Goal: Submit feedback/report problem: Submit feedback/report problem

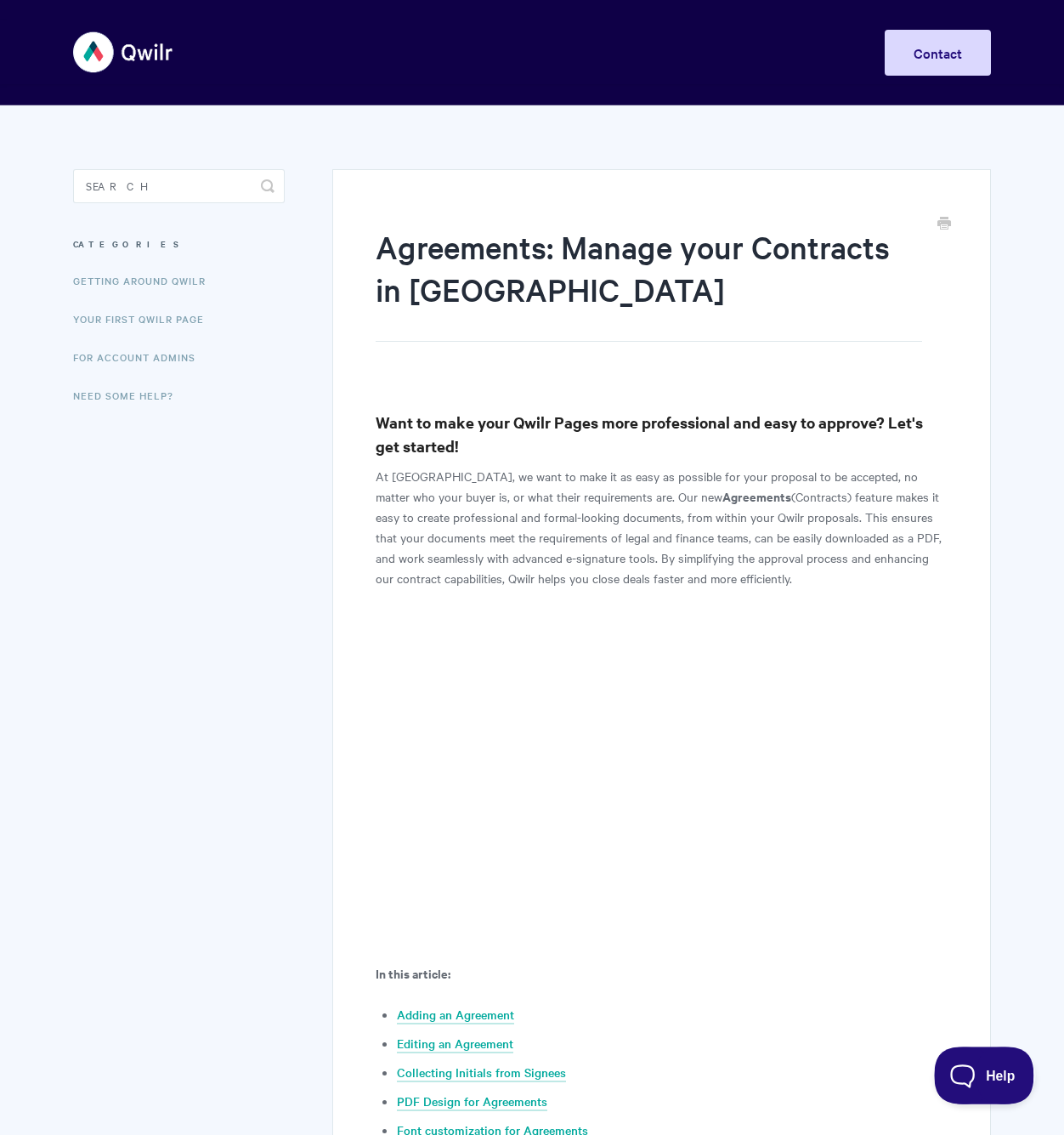
click at [976, 1072] on span "Help" at bounding box center [978, 1071] width 88 height 11
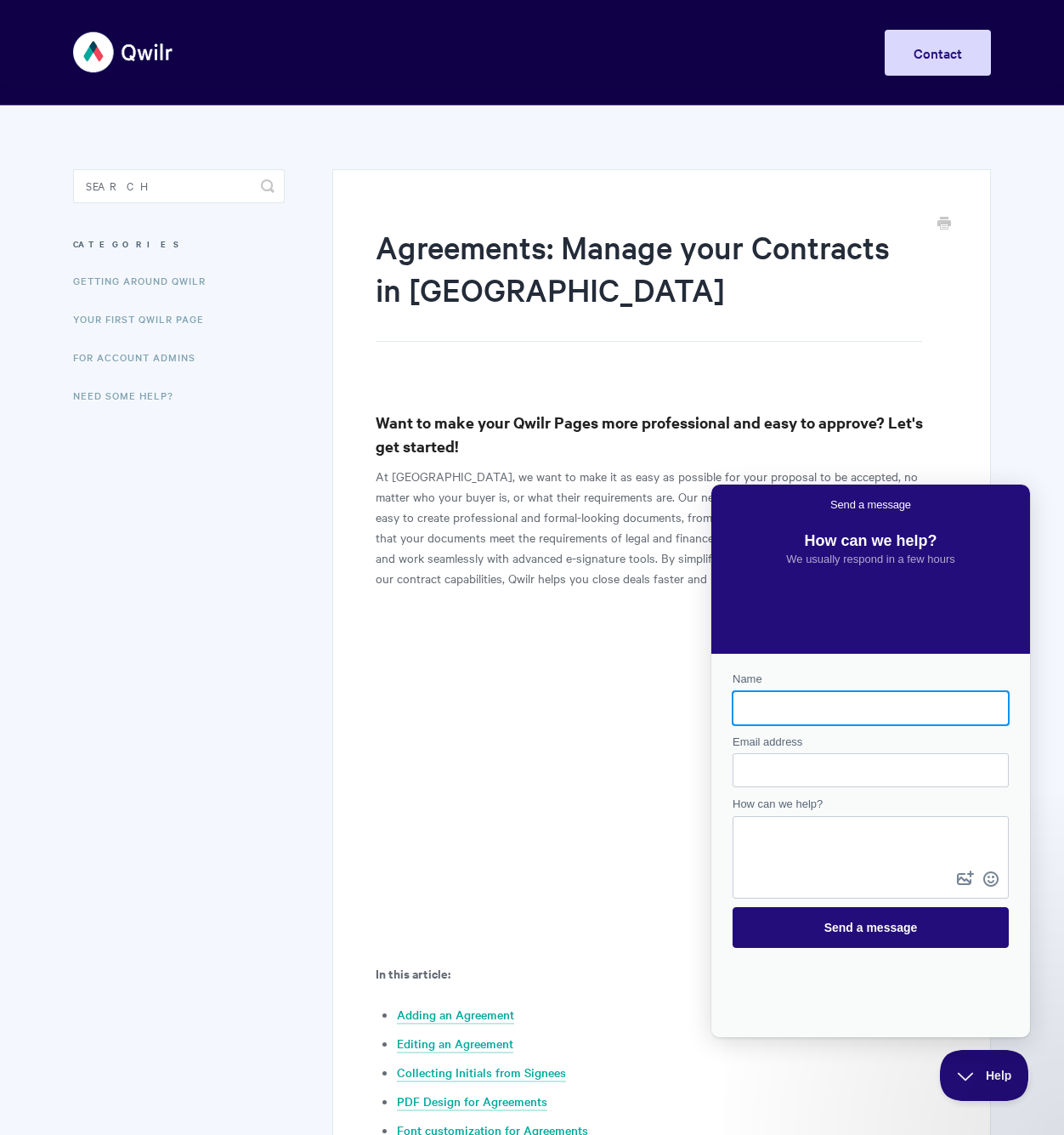
click at [995, 709] on nordpass-icon "Contact form" at bounding box center [995, 709] width 0 height 0
type input "James"
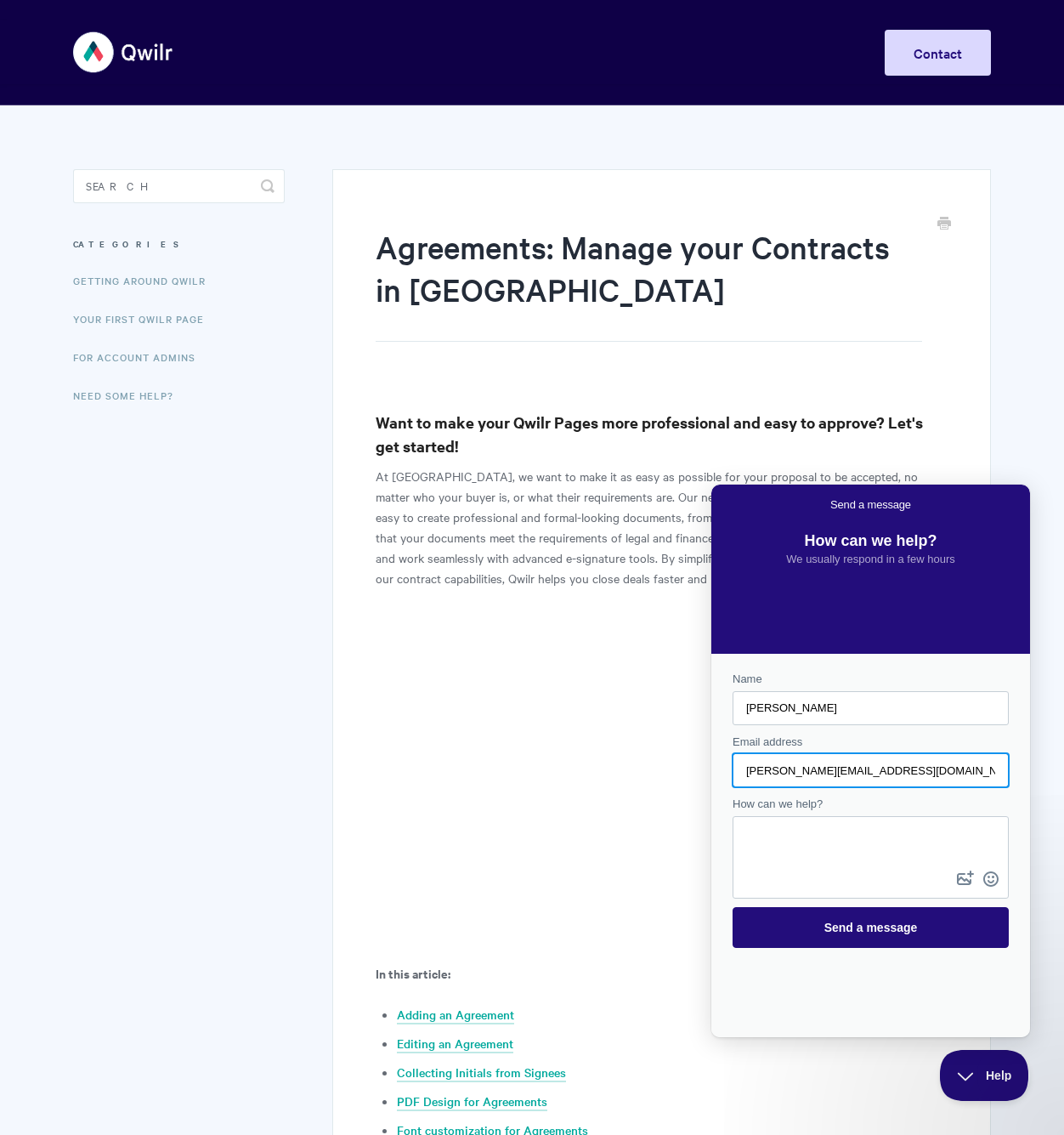
type input "james@storyhero.uk"
click at [933, 840] on textarea "How can we help?" at bounding box center [870, 843] width 273 height 49
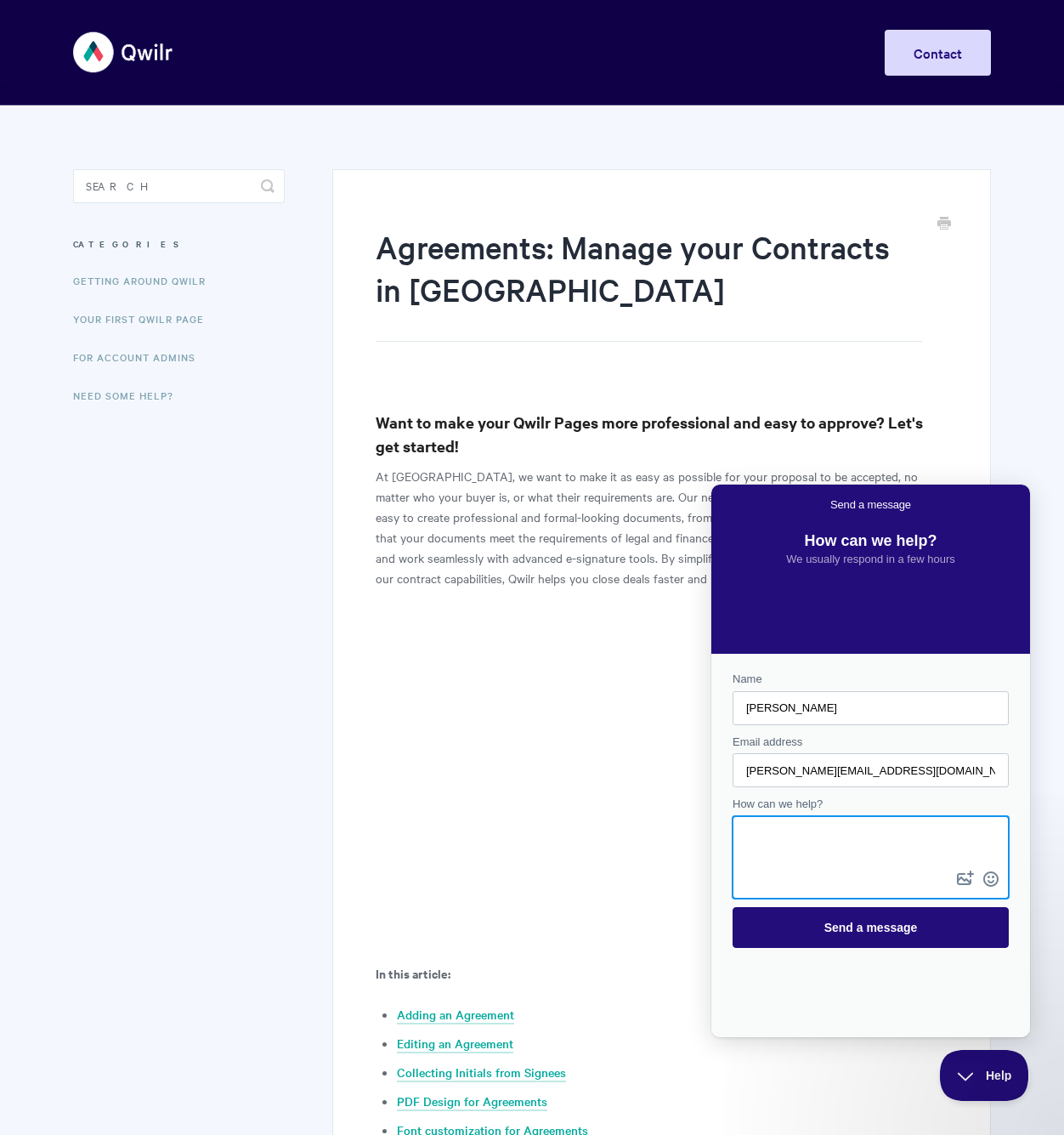
click at [824, 850] on textarea "How can we help?" at bounding box center [870, 843] width 273 height 49
paste textarea "https://help.qwilr.com/article/832-agreements"
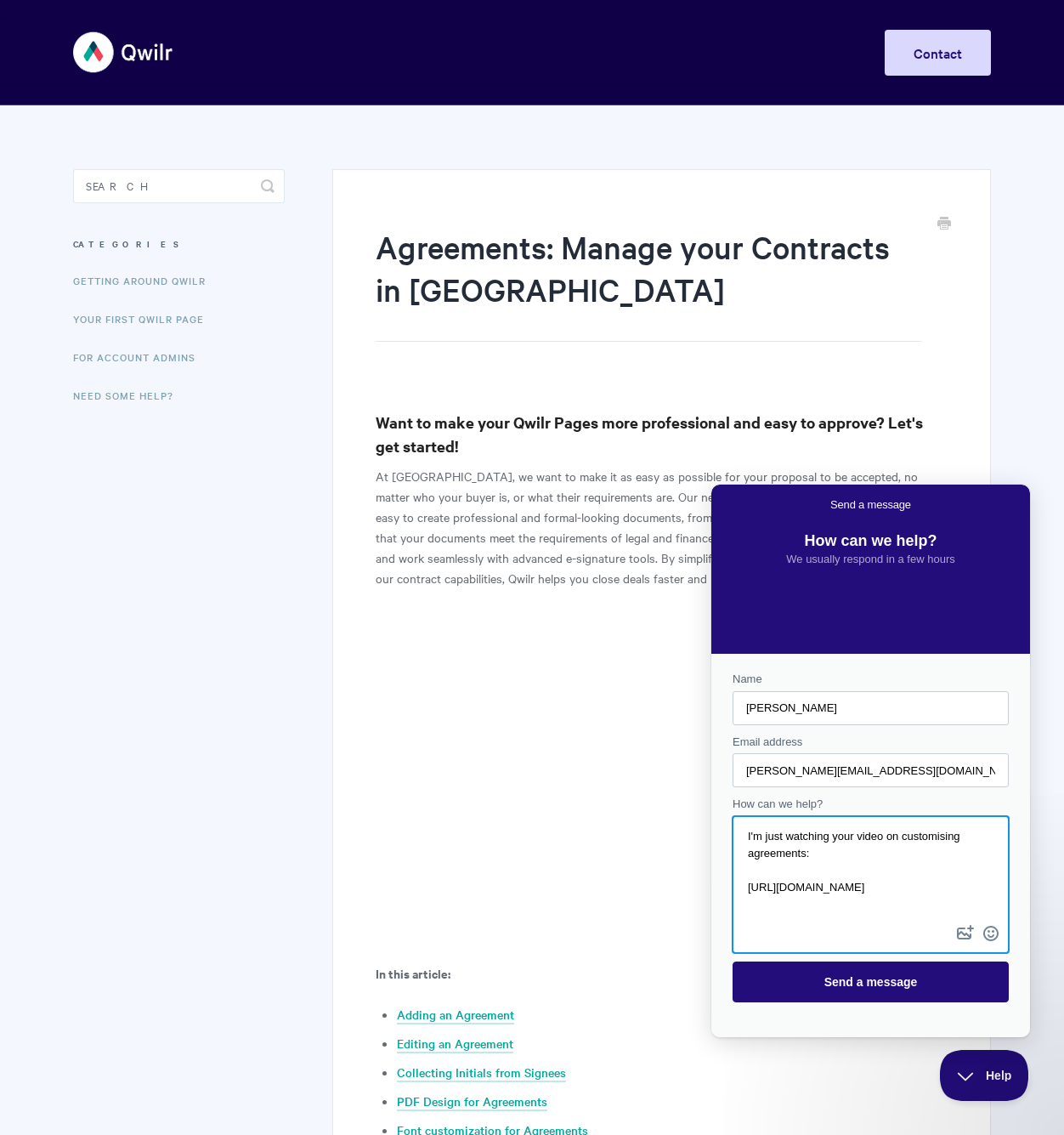
scroll to position [24, 0]
type textarea "I'm just watching your video on customising agreements: https://help.qwilr.com/…"
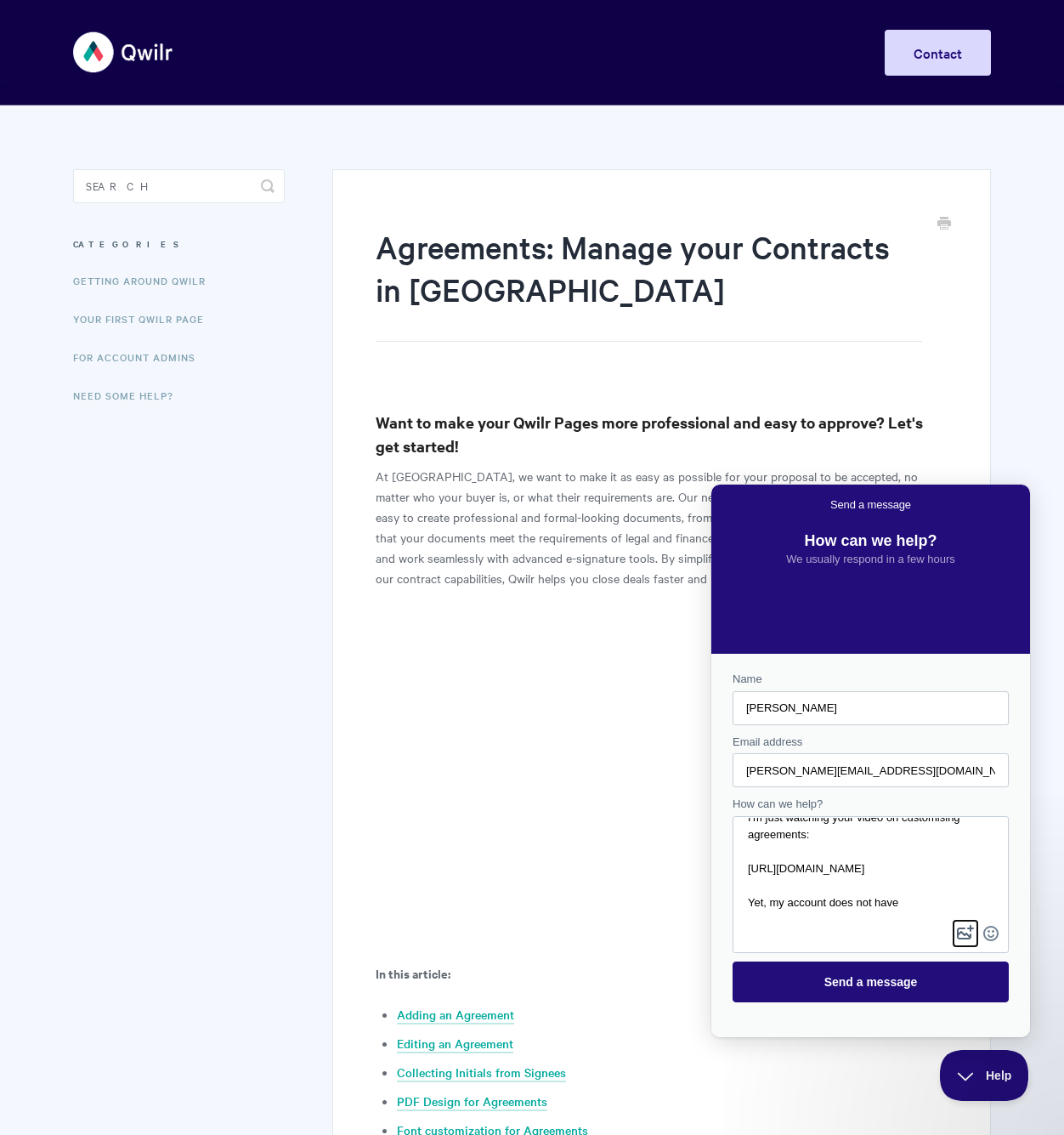
click at [956, 929] on button "image-plus" at bounding box center [965, 933] width 26 height 27
type input "C:\fakepath\Screenshot 2025-09-17 at 15.52.12.png"
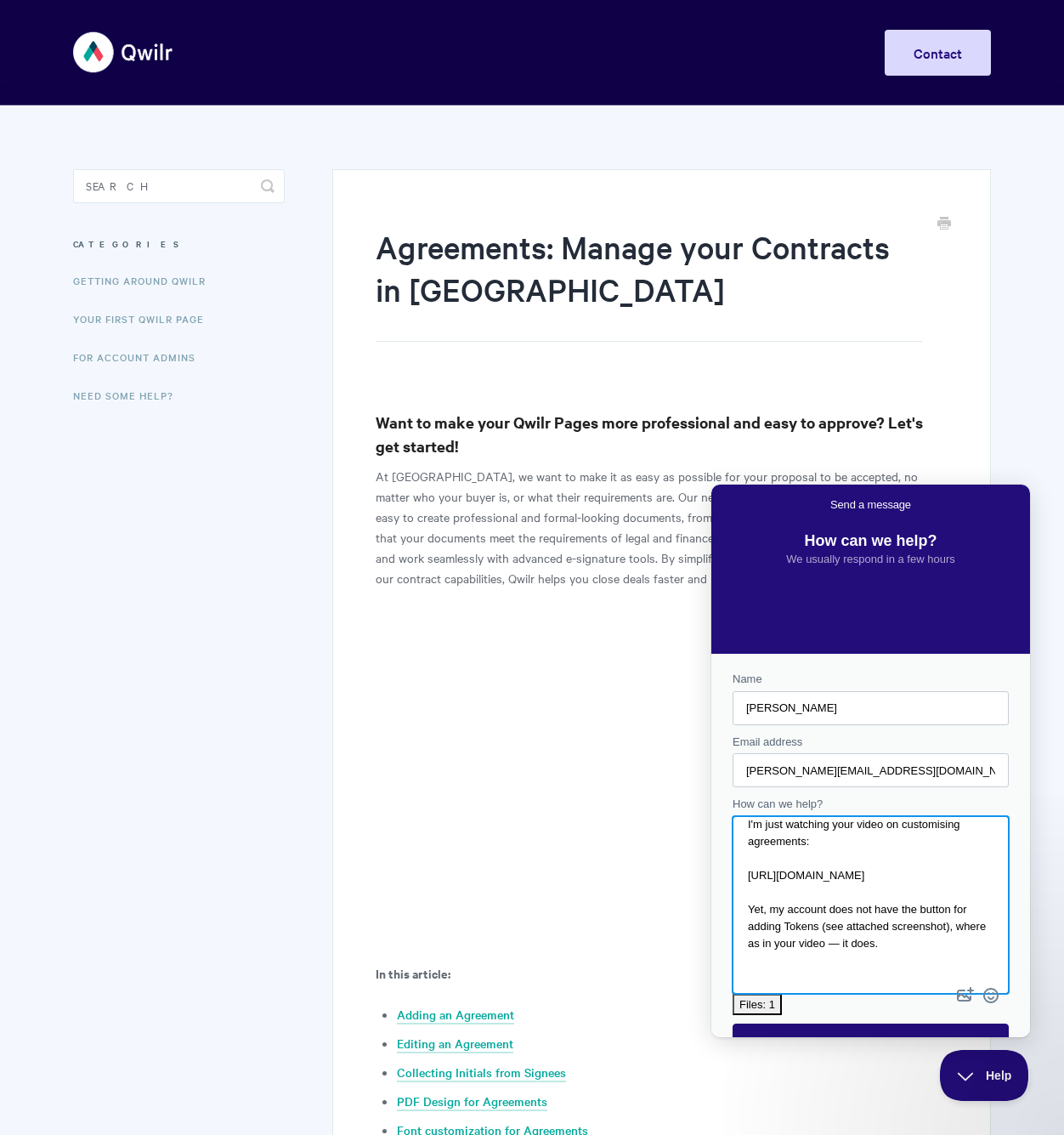
scroll to position [55, 0]
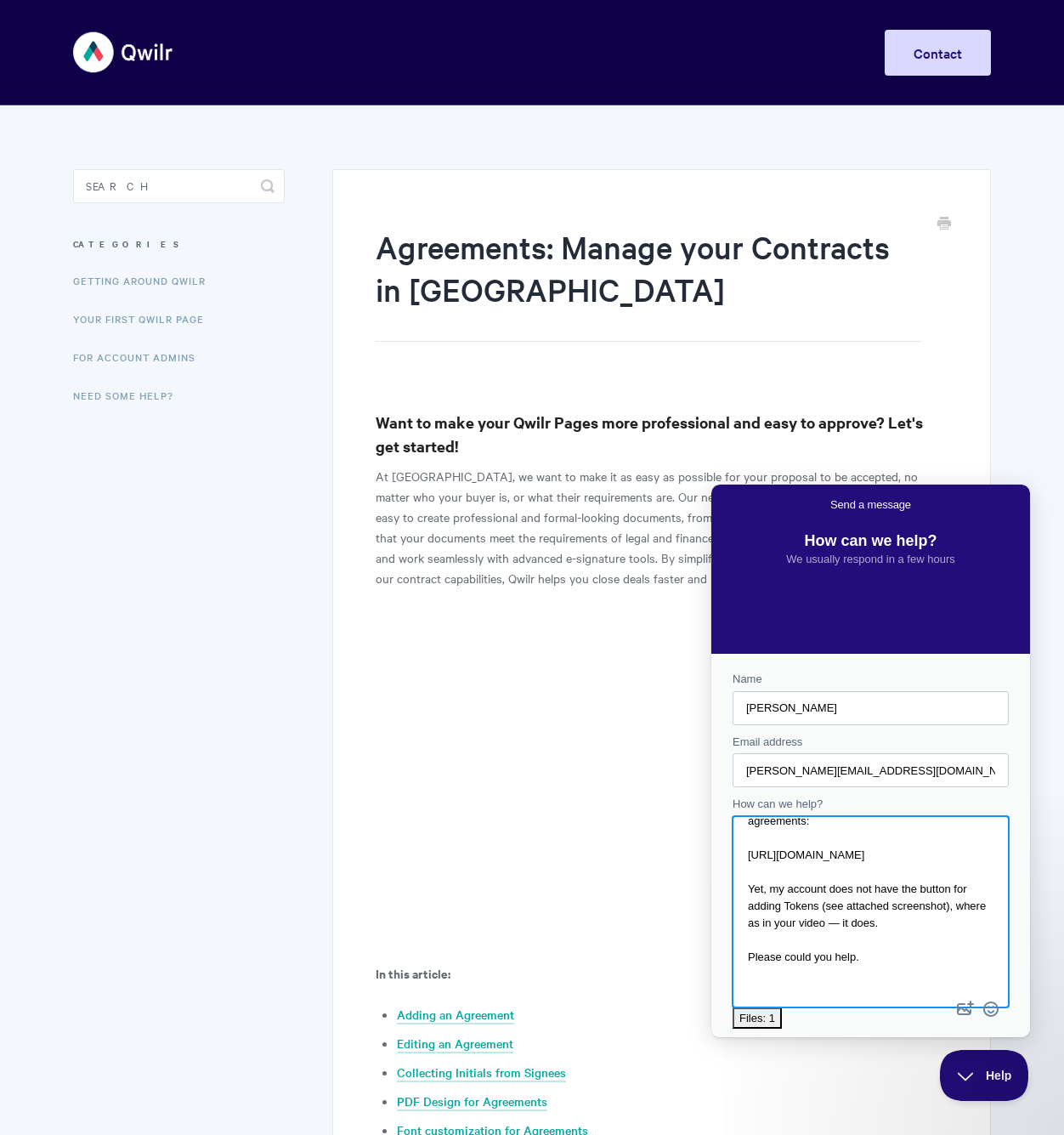
type textarea "I'm just watching your video on customising agreements: https://help.qwilr.com/…"
click at [931, 1038] on span "Send a message" at bounding box center [871, 1057] width 239 height 39
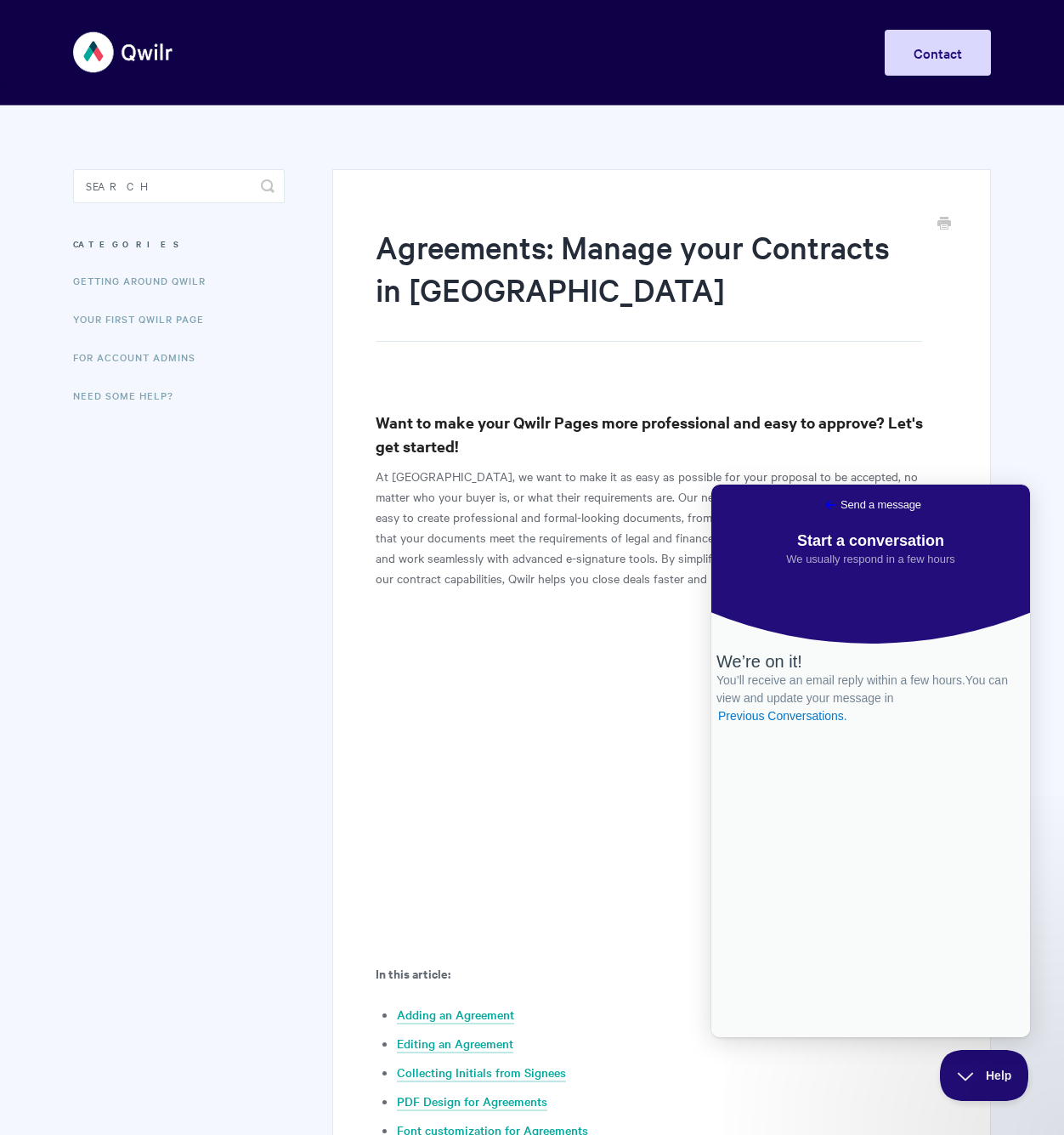
scroll to position [1, 0]
